Goal: Information Seeking & Learning: Find specific fact

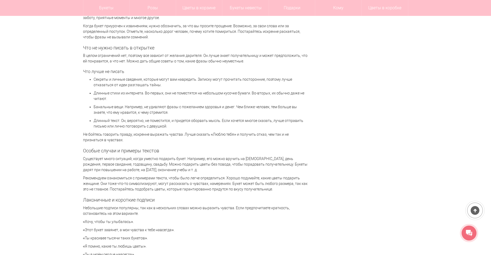
scroll to position [1146, 0]
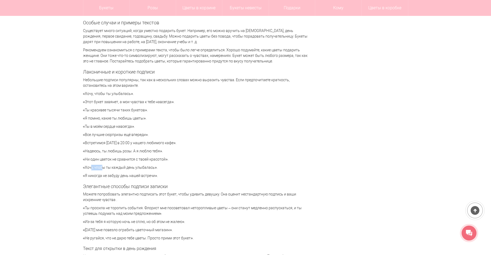
drag, startPoint x: 85, startPoint y: 169, endPoint x: 96, endPoint y: 169, distance: 10.3
click at [96, 169] on p "«Хочу, чтобы ты каждый день улыбалась»." at bounding box center [195, 168] width 225 height 6
click at [154, 180] on div "Милая записка, которая приложена к букету цветов, придает композиции завершенны…" at bounding box center [195, 119] width 225 height 2344
drag, startPoint x: 86, startPoint y: 135, endPoint x: 146, endPoint y: 137, distance: 60.1
click at [146, 137] on p "«Все лучшие сюрпризы ещё впереди»." at bounding box center [195, 135] width 225 height 6
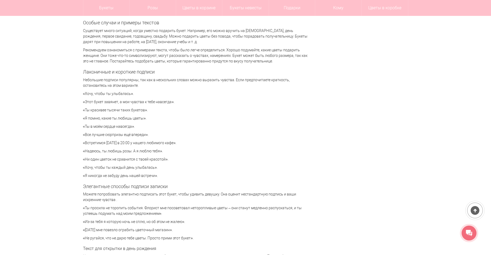
click at [127, 135] on p "«Все лучшие сюрпризы ещё впереди»." at bounding box center [195, 135] width 225 height 6
drag, startPoint x: 86, startPoint y: 135, endPoint x: 146, endPoint y: 134, distance: 59.8
click at [146, 134] on p "«Все лучшие сюрпризы ещё впереди»." at bounding box center [195, 135] width 225 height 6
copy p "Все лучшие сюрпризы ещё впереди"
